Goal: Task Accomplishment & Management: Use online tool/utility

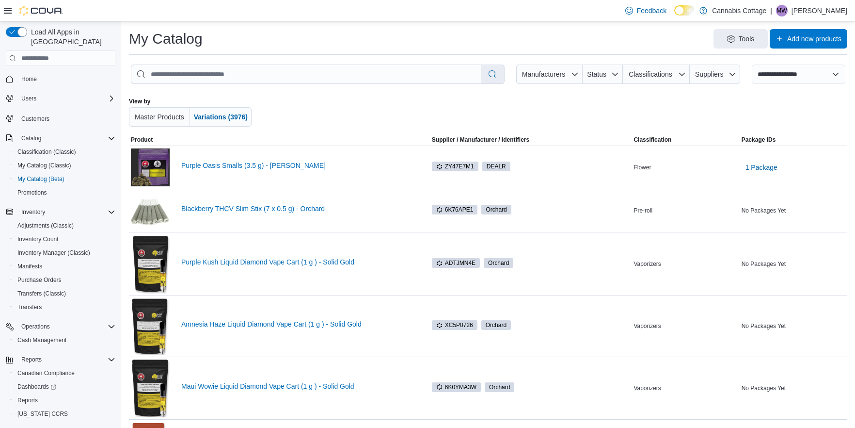
select select "**********"
click at [36, 394] on span "Reports" at bounding box center [27, 400] width 20 height 12
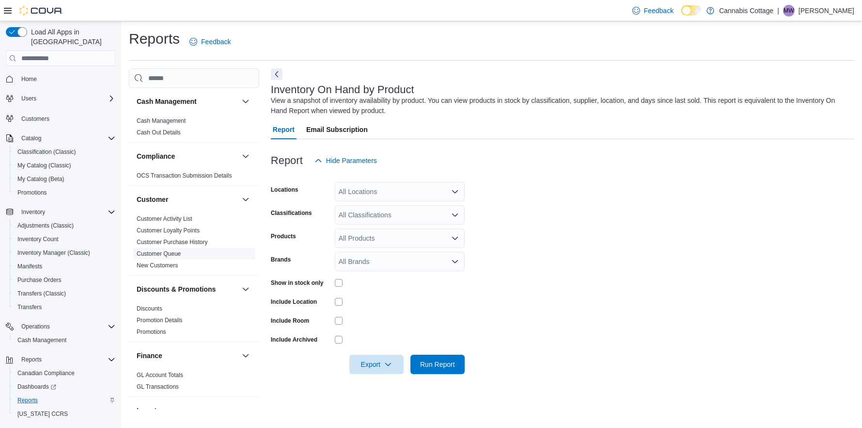
scroll to position [10, 0]
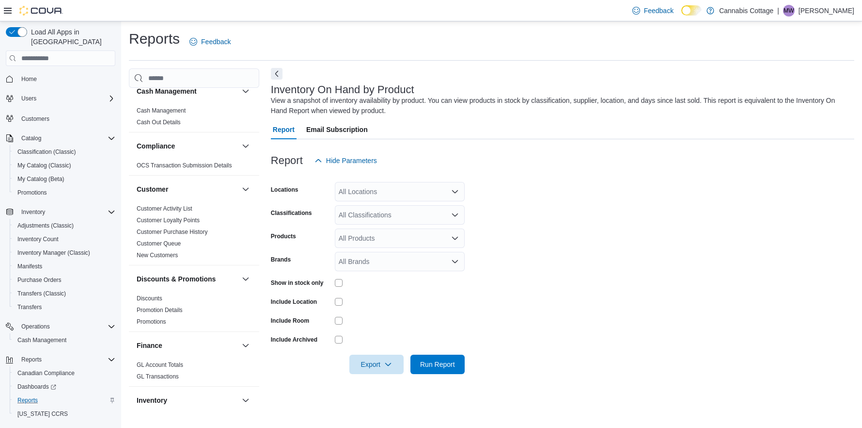
click at [279, 75] on button "Next" at bounding box center [277, 74] width 12 height 12
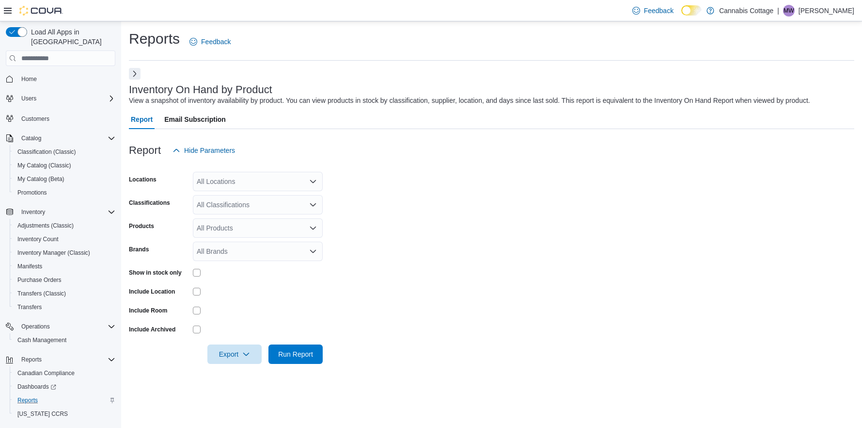
click at [134, 76] on button "Next" at bounding box center [135, 74] width 12 height 12
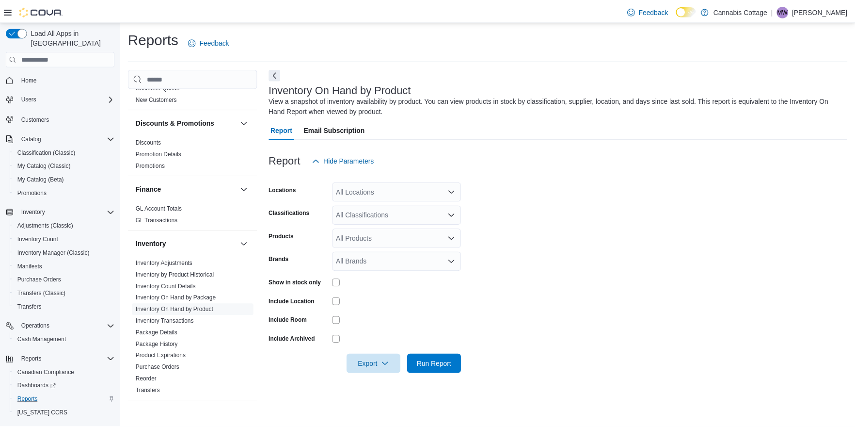
scroll to position [227, 0]
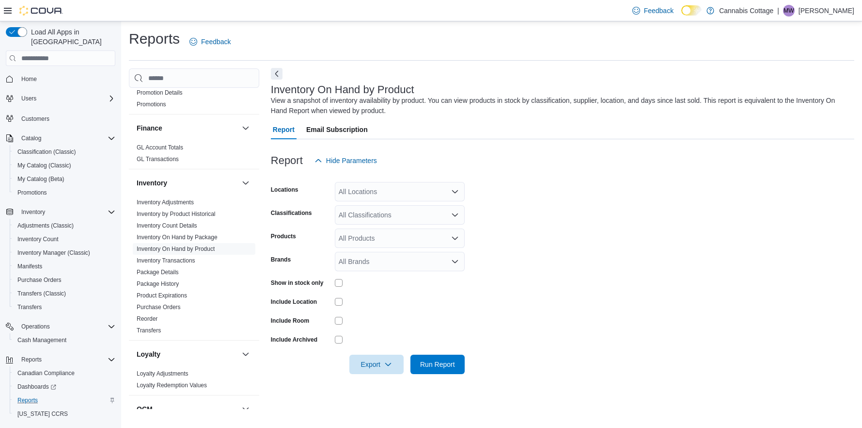
click at [278, 74] on button "Next" at bounding box center [277, 74] width 12 height 12
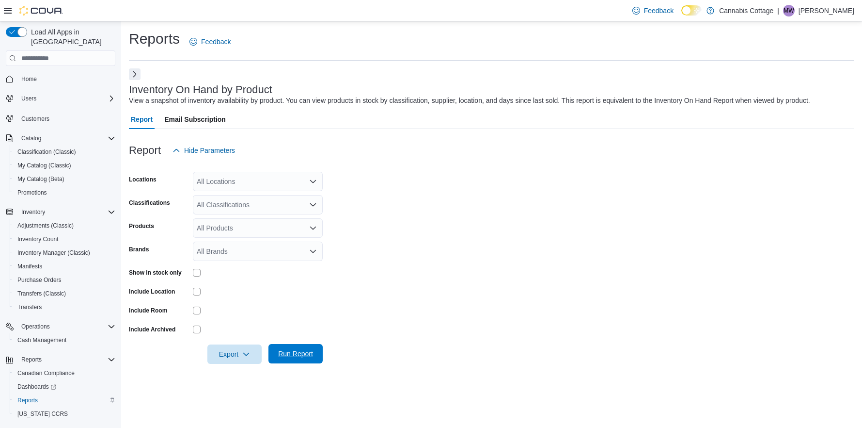
click at [292, 353] on span "Run Report" at bounding box center [295, 354] width 35 height 10
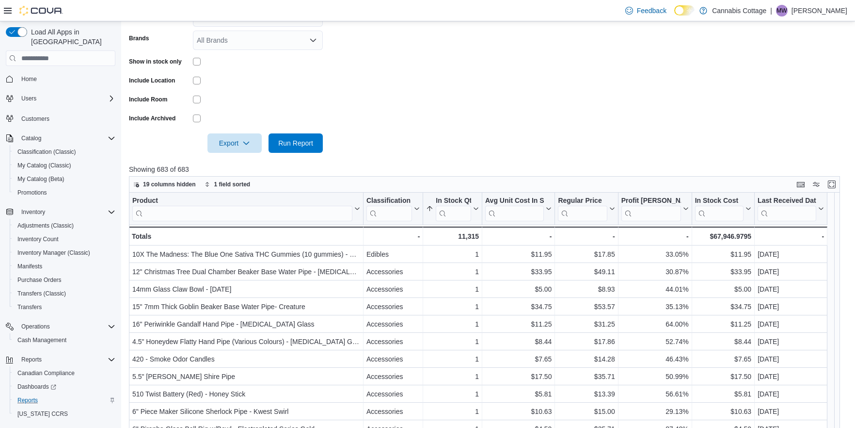
scroll to position [223, 0]
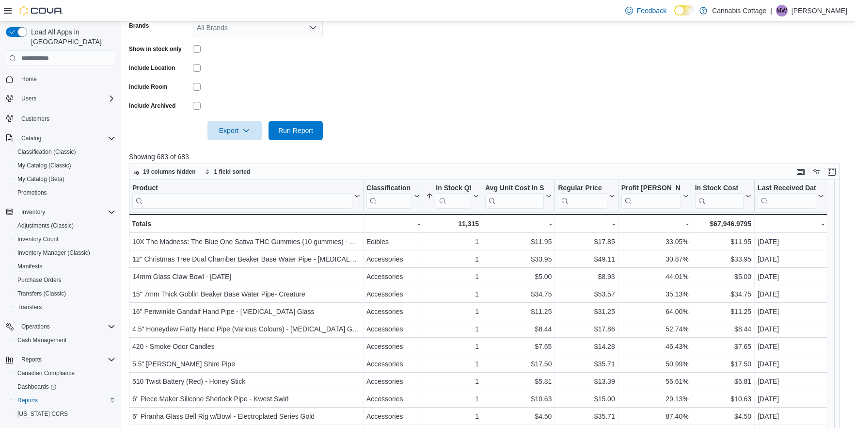
click at [345, 198] on input "search" at bounding box center [242, 201] width 220 height 16
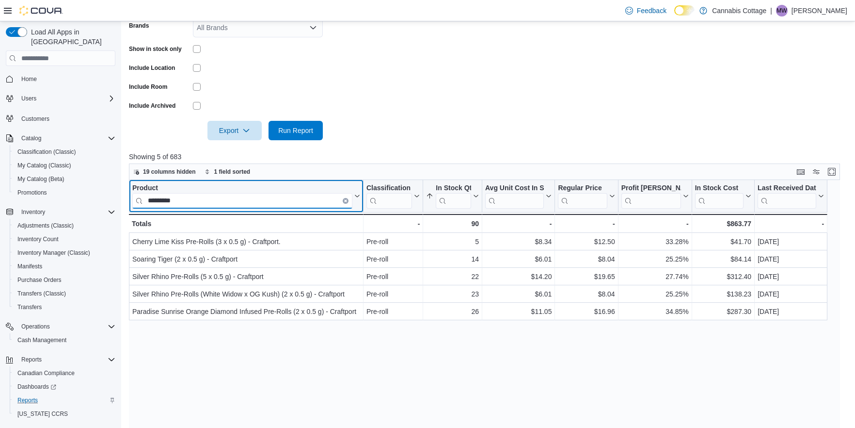
type input "*********"
